Goal: Check status: Verify the current state of an ongoing process or item

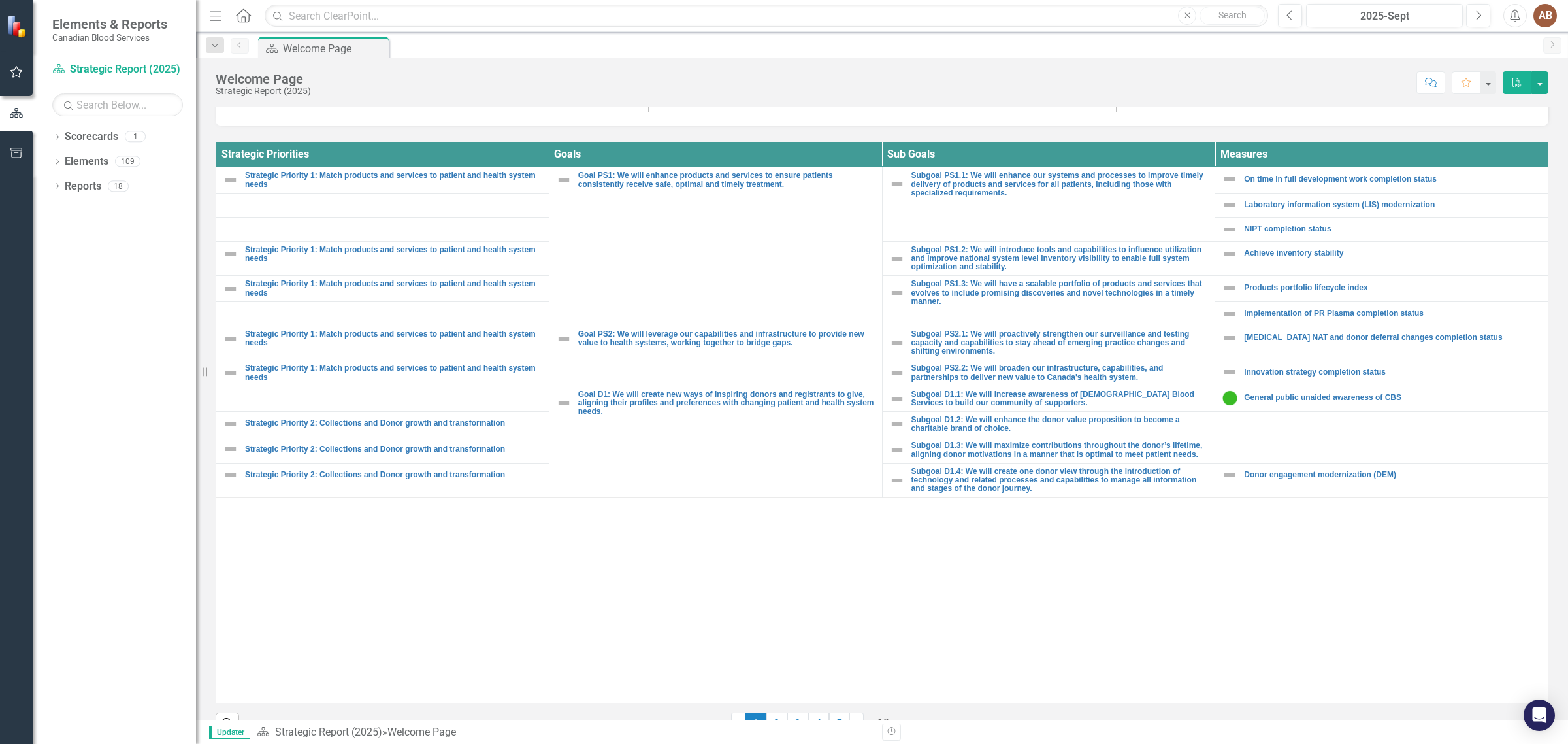
scroll to position [479, 0]
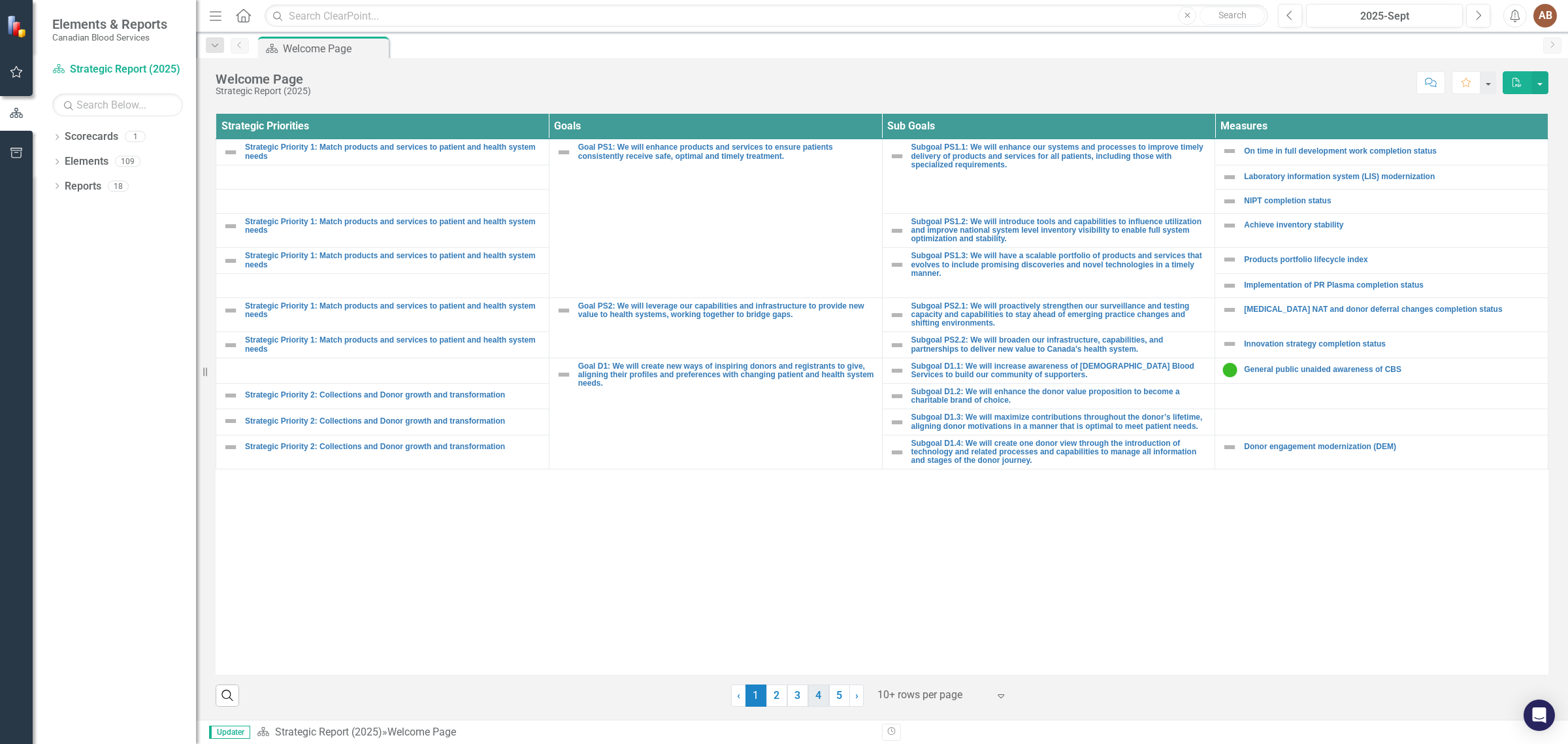
click at [814, 693] on link "4" at bounding box center [819, 695] width 21 height 22
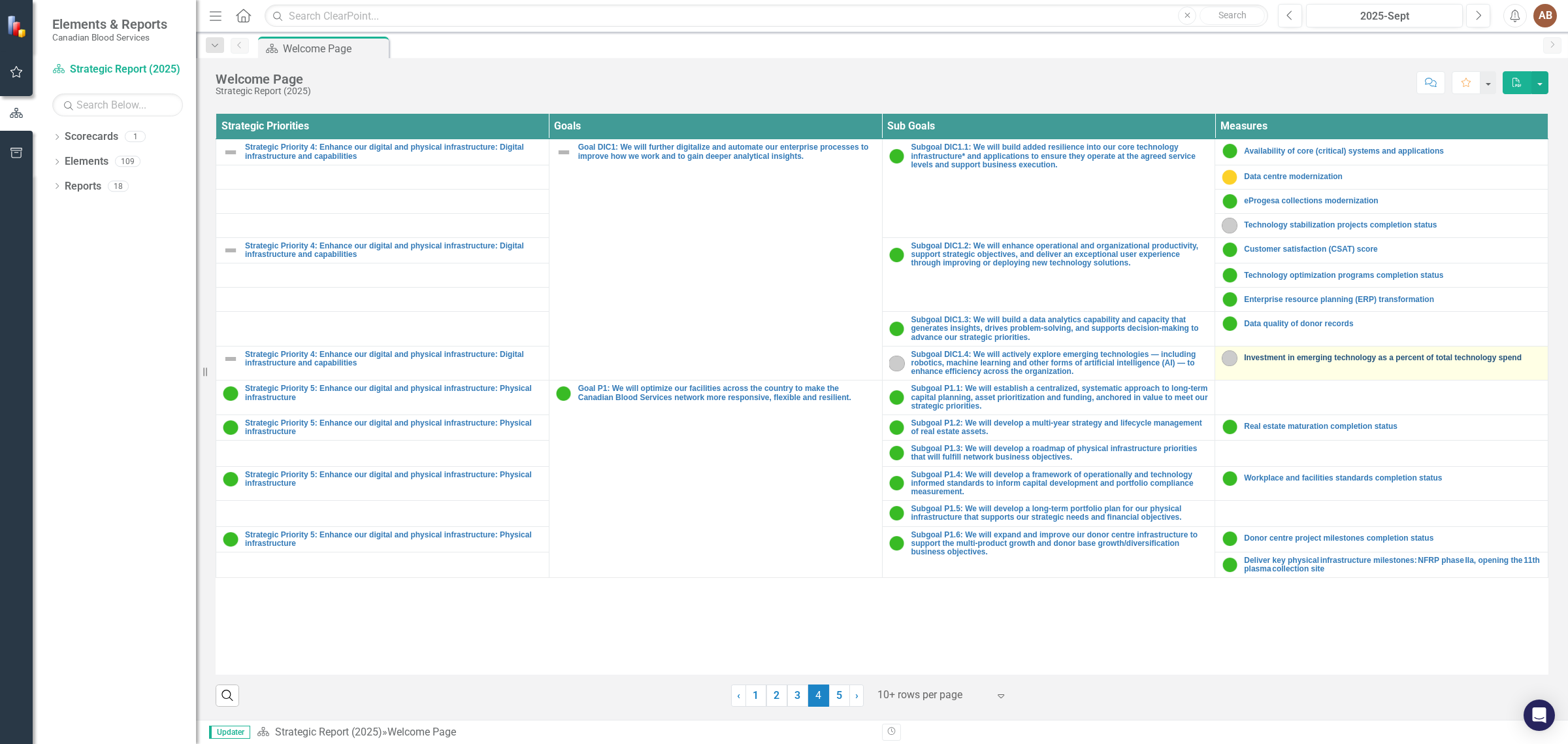
click at [1360, 356] on link "Investment in emerging technology as a percent of total technology spend" at bounding box center [1393, 358] width 297 height 9
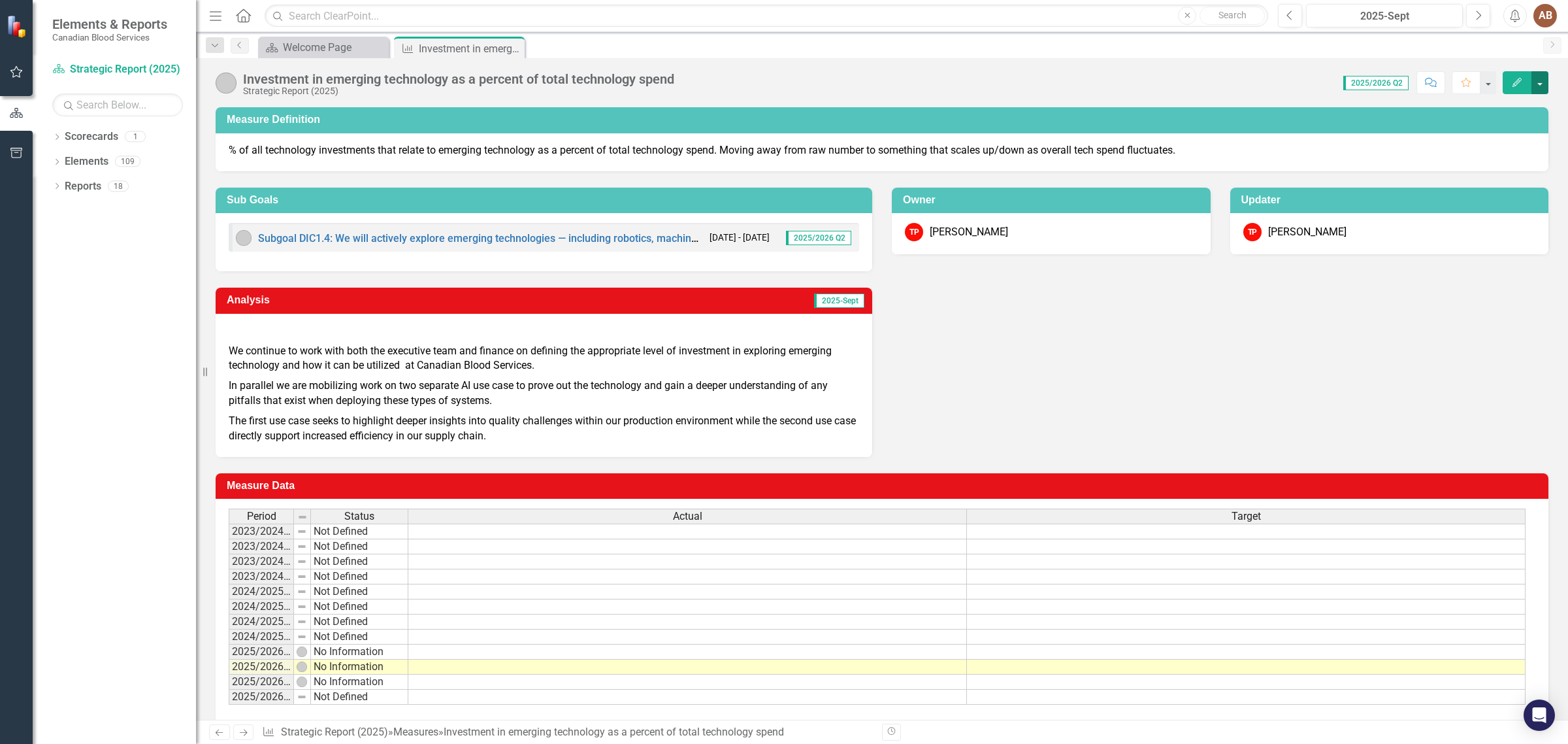
click at [1539, 85] on button "button" at bounding box center [1539, 83] width 17 height 23
click at [1031, 358] on div "Analysis 2025-Sept We continue to work with both the executive team and finance…" at bounding box center [882, 364] width 1353 height 186
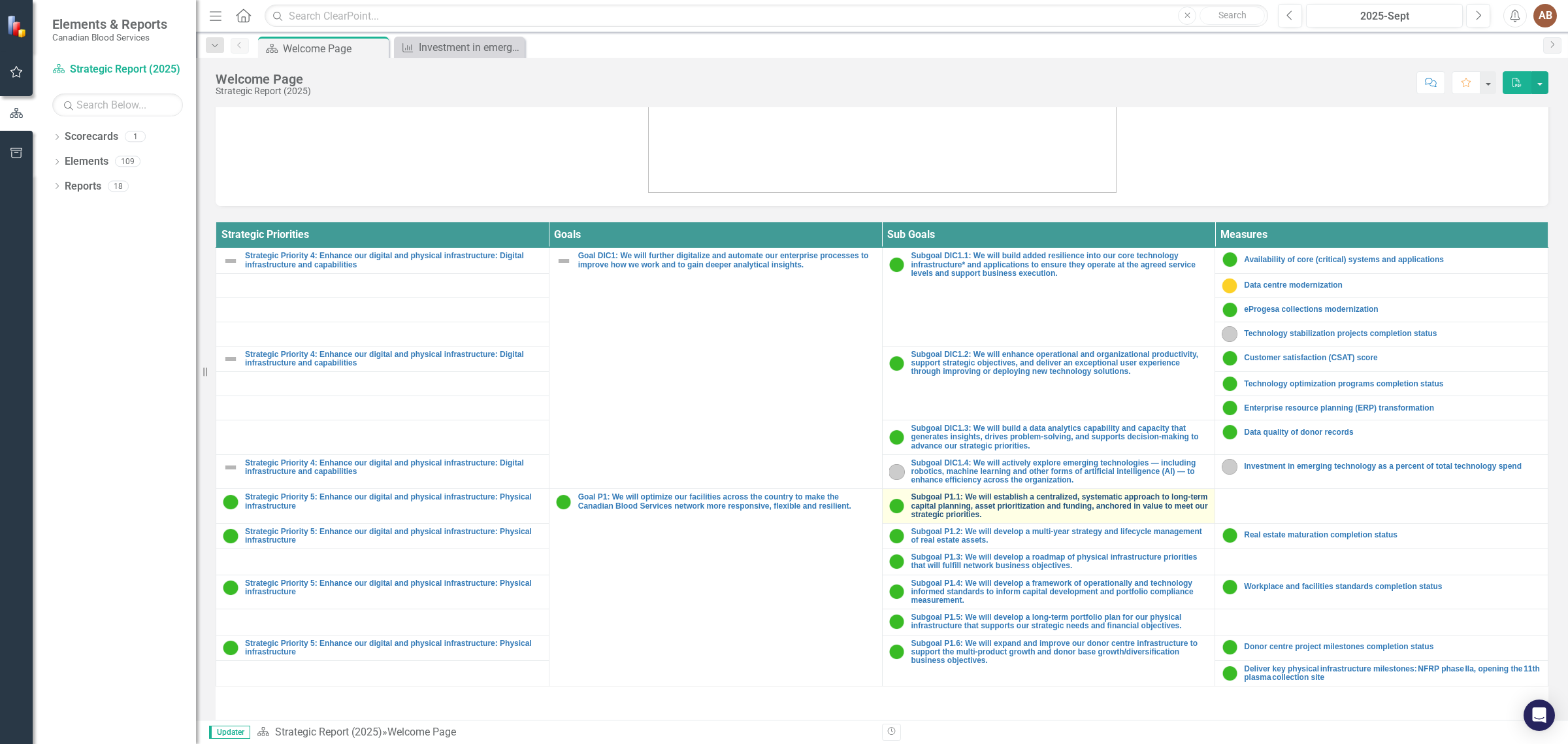
scroll to position [408, 0]
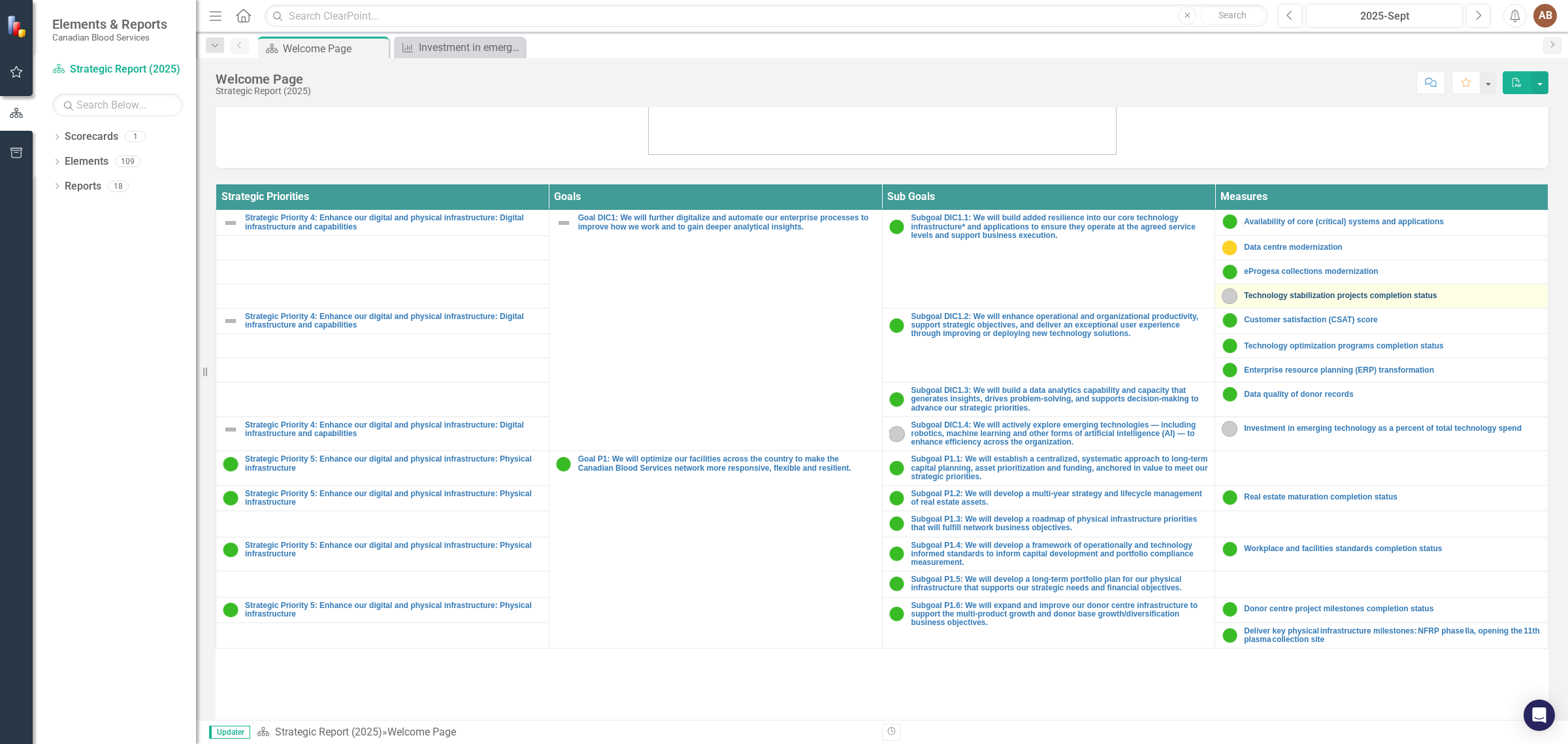
click at [1384, 296] on link "Technology stabilization projects completion status" at bounding box center [1393, 296] width 297 height 9
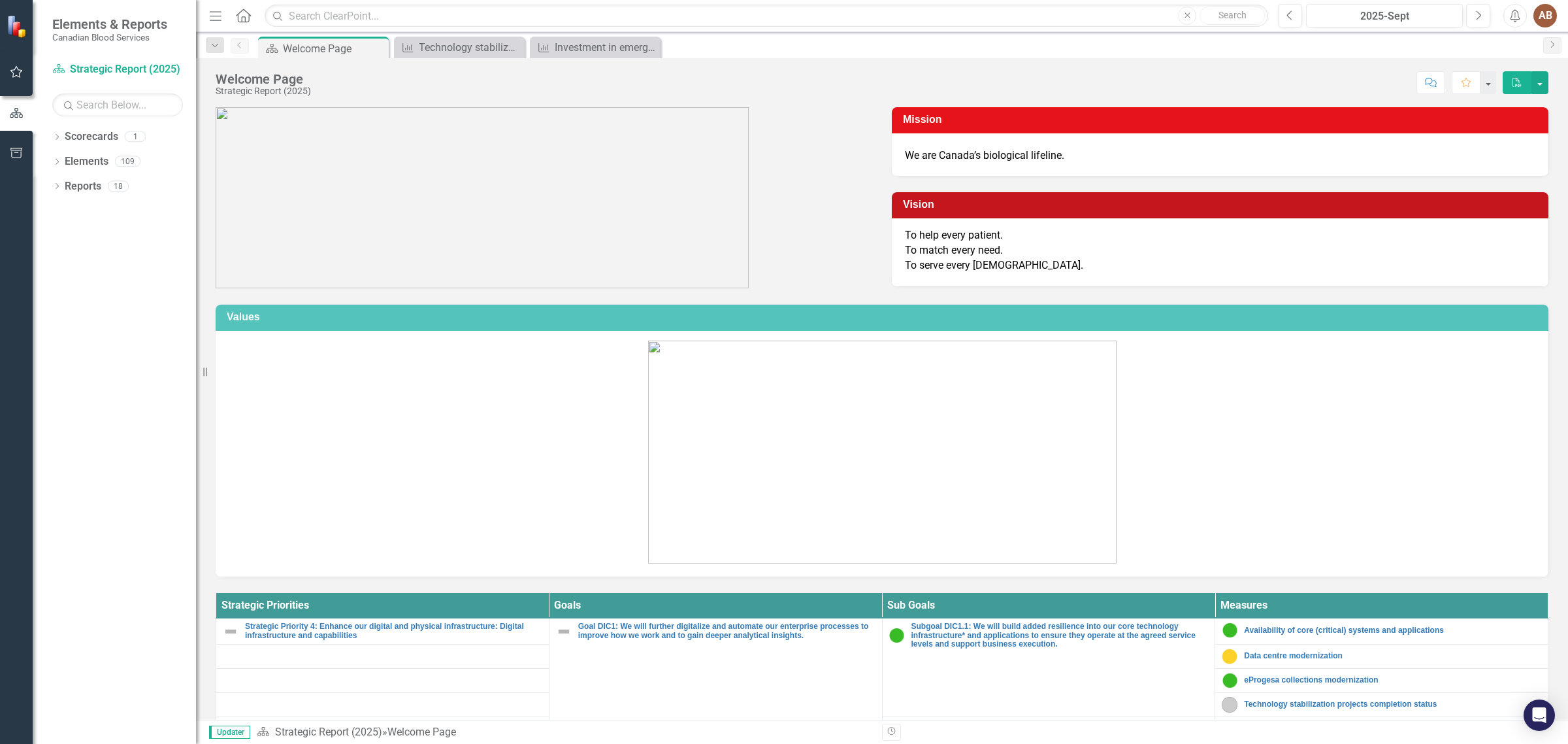
scroll to position [327, 0]
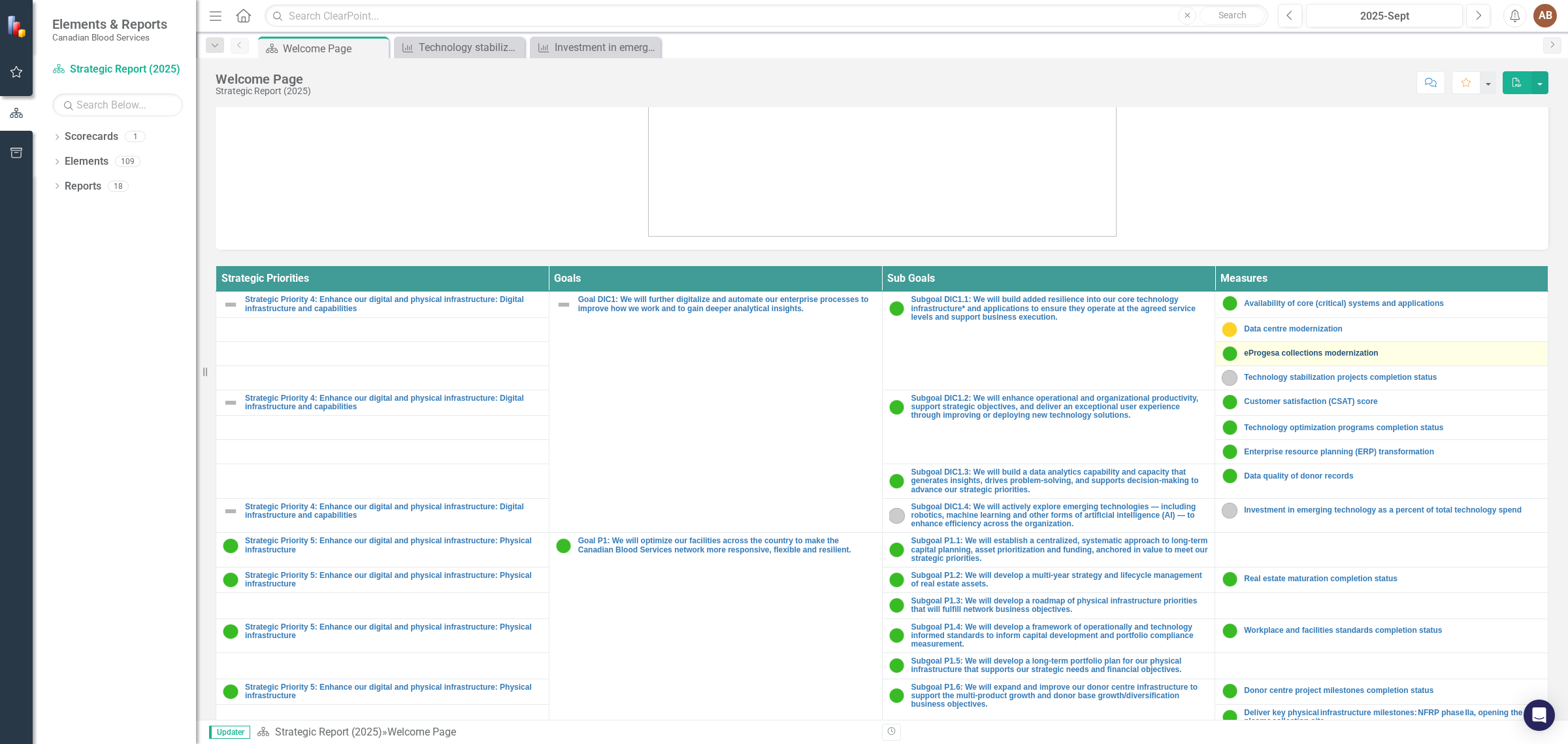
click at [1285, 352] on link "eProgesa collections modernization" at bounding box center [1393, 353] width 297 height 9
